Goal: Task Accomplishment & Management: Use online tool/utility

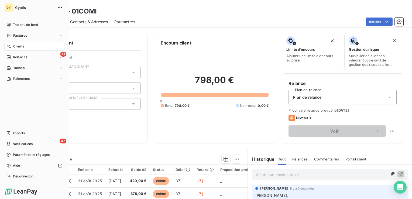
scroll to position [54, 0]
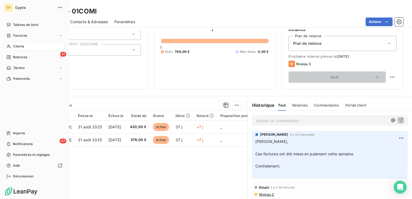
click at [17, 46] on span "Clients" at bounding box center [18, 46] width 11 height 5
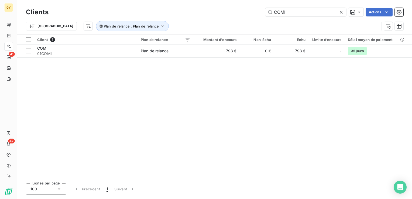
drag, startPoint x: 250, startPoint y: 9, endPoint x: 228, endPoint y: 9, distance: 22.1
click at [228, 9] on div "COMI Actions" at bounding box center [229, 12] width 349 height 9
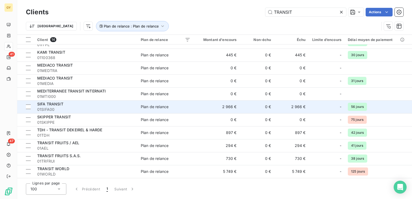
scroll to position [49, 0]
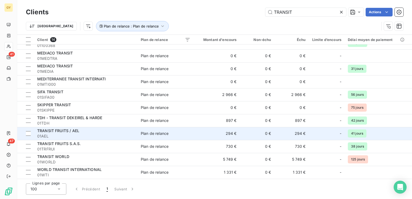
type input "TRANSIT"
click at [97, 135] on span "01AEL" at bounding box center [85, 136] width 97 height 5
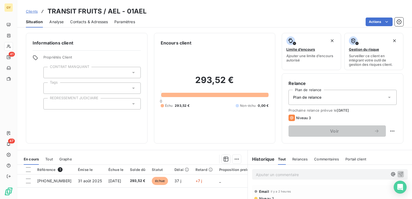
click at [262, 176] on p "Ajouter un commentaire ﻿" at bounding box center [322, 174] width 132 height 7
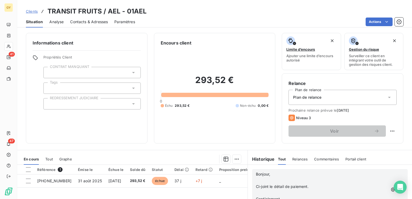
click at [398, 189] on icon "button" at bounding box center [400, 189] width 5 height 5
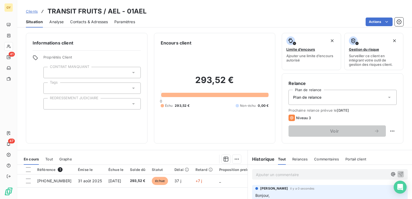
click at [32, 12] on span "Clients" at bounding box center [32, 11] width 12 height 4
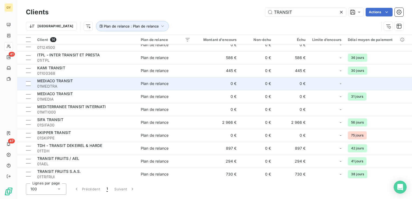
scroll to position [27, 0]
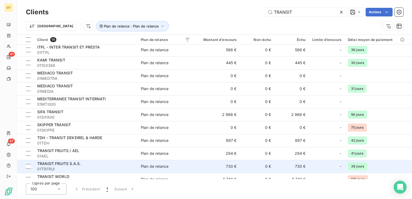
click at [92, 167] on span "01TRFRUI" at bounding box center [85, 168] width 97 height 5
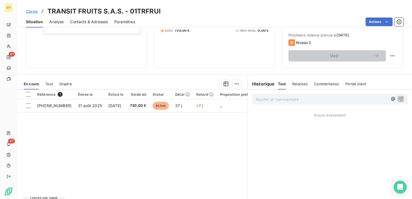
scroll to position [81, 0]
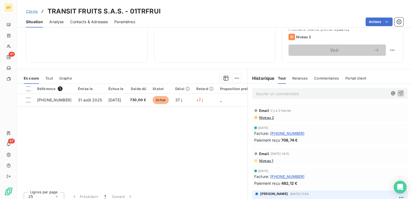
click at [271, 93] on p "Ajouter un commentaire ﻿" at bounding box center [322, 93] width 132 height 7
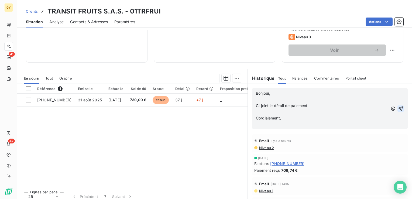
click at [398, 108] on icon "button" at bounding box center [400, 108] width 5 height 5
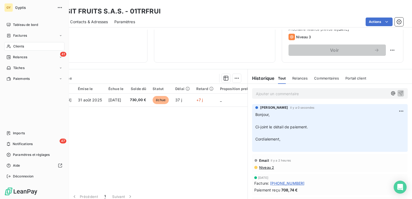
click at [10, 48] on icon at bounding box center [8, 46] width 5 height 4
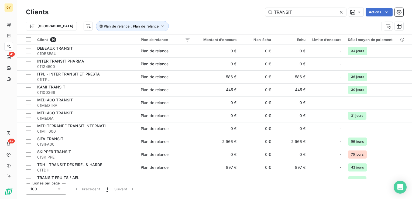
click at [341, 11] on icon at bounding box center [341, 11] width 5 height 5
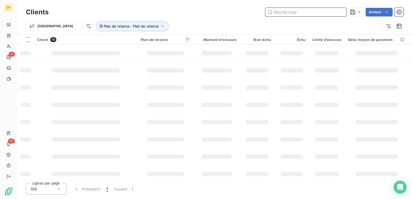
click at [307, 14] on input "text" at bounding box center [306, 12] width 81 height 9
type input "SOGETRA"
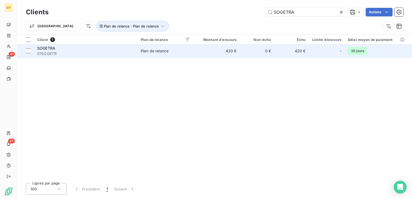
click at [234, 50] on td "420 €" at bounding box center [217, 51] width 46 height 13
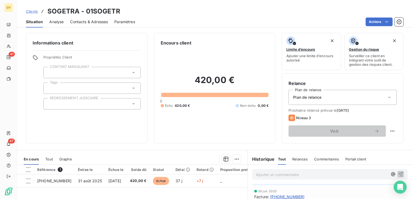
scroll to position [81, 0]
click at [338, 174] on p "Ajouter un commentaire ﻿" at bounding box center [322, 174] width 132 height 7
click at [399, 174] on icon "button" at bounding box center [401, 174] width 5 height 5
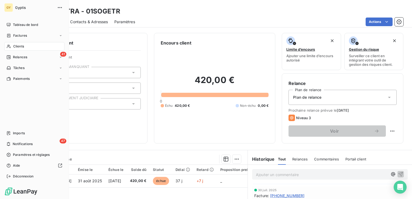
click at [19, 48] on span "Clients" at bounding box center [18, 46] width 11 height 5
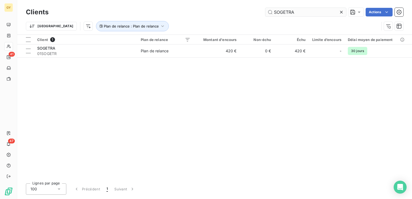
click at [341, 14] on icon at bounding box center [341, 11] width 5 height 5
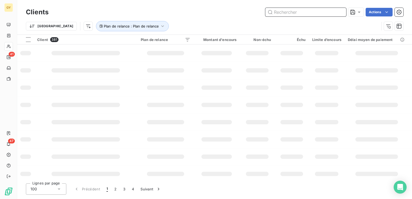
click at [315, 13] on input "text" at bounding box center [306, 12] width 81 height 9
type input "msc"
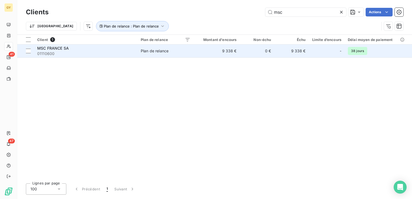
click at [233, 53] on td "9 338 €" at bounding box center [217, 51] width 46 height 13
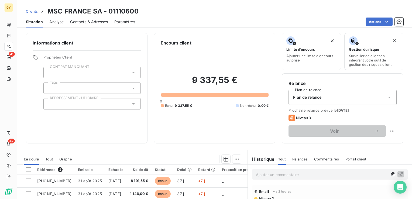
click at [292, 176] on p "Ajouter un commentaire ﻿" at bounding box center [322, 174] width 132 height 7
click at [398, 171] on icon "button" at bounding box center [400, 173] width 5 height 5
